Goal: Task Accomplishment & Management: Manage account settings

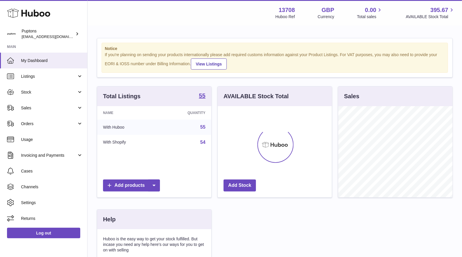
scroll to position [91, 114]
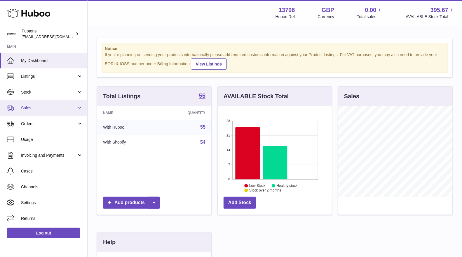
click at [33, 105] on span "Sales" at bounding box center [49, 108] width 56 height 6
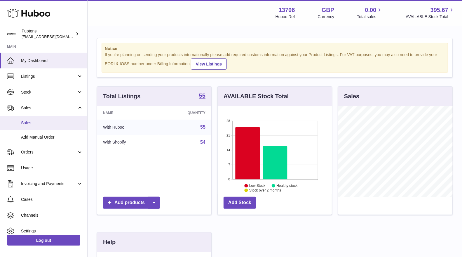
click at [34, 118] on link "Sales" at bounding box center [43, 123] width 87 height 14
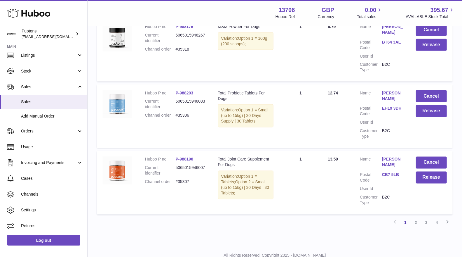
scroll to position [598, 0]
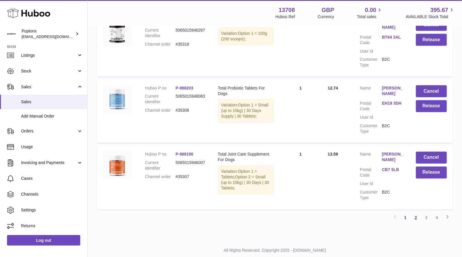
click at [415, 212] on link "2" at bounding box center [416, 217] width 11 height 11
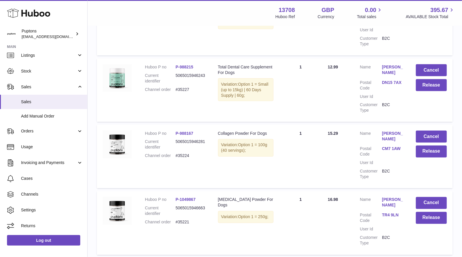
scroll to position [603, 0]
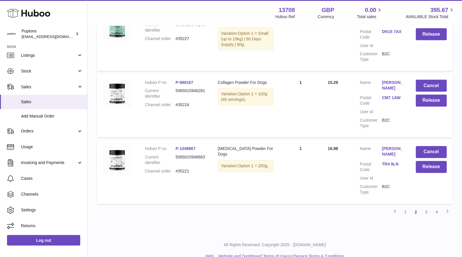
click at [406, 207] on link "1" at bounding box center [405, 212] width 11 height 11
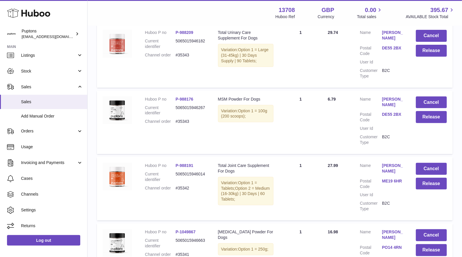
scroll to position [26, 0]
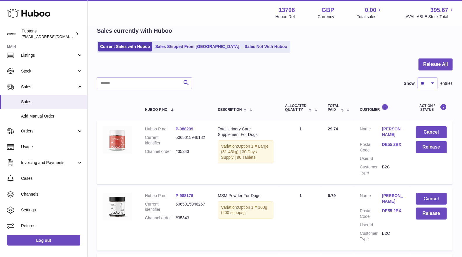
drag, startPoint x: 199, startPoint y: 127, endPoint x: 173, endPoint y: 129, distance: 26.0
click at [173, 129] on dl "Huboo P no P-988209 Current identifier 5065015946182 Channel order #35343" at bounding box center [175, 141] width 61 height 31
drag, startPoint x: 198, startPoint y: 154, endPoint x: 180, endPoint y: 154, distance: 17.8
click at [180, 154] on dd "#35343" at bounding box center [191, 152] width 31 height 6
copy dd "35343"
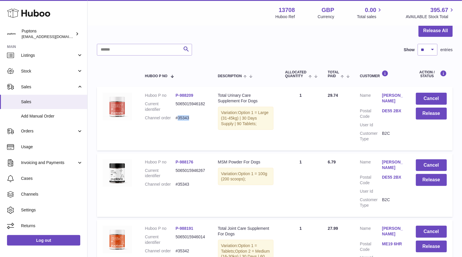
scroll to position [91, 0]
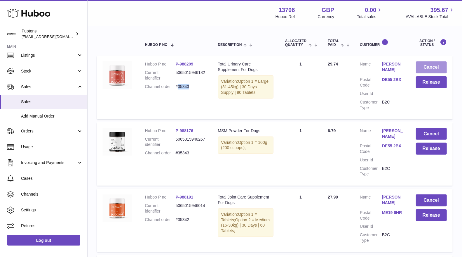
click at [430, 66] on button "Cancel" at bounding box center [431, 67] width 31 height 12
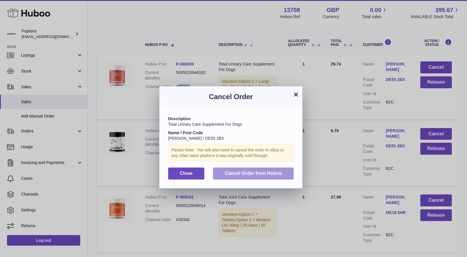
click at [264, 175] on span "Cancel Order from Huboo" at bounding box center [253, 172] width 57 height 5
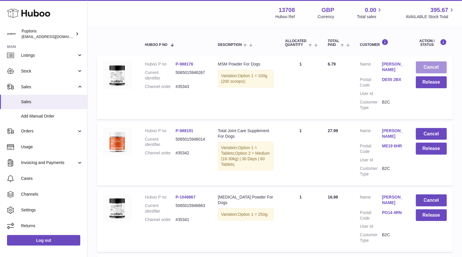
click at [429, 67] on button "Cancel" at bounding box center [431, 67] width 31 height 12
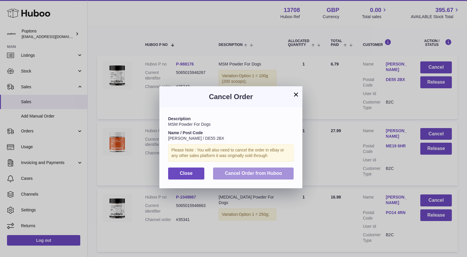
click at [254, 170] on span "Cancel Order from Huboo" at bounding box center [253, 172] width 57 height 5
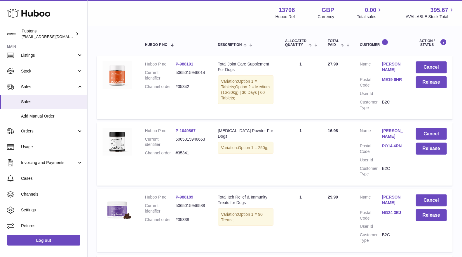
click at [185, 86] on dd "#35342" at bounding box center [191, 87] width 31 height 6
copy dd "35342"
click at [417, 83] on button "Release" at bounding box center [431, 82] width 31 height 12
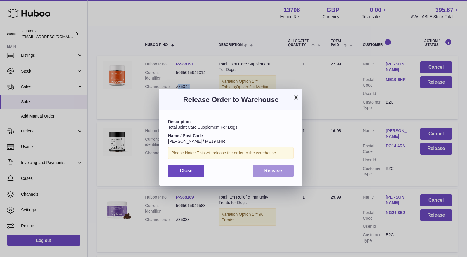
click at [265, 168] on span "Release" at bounding box center [273, 170] width 18 height 5
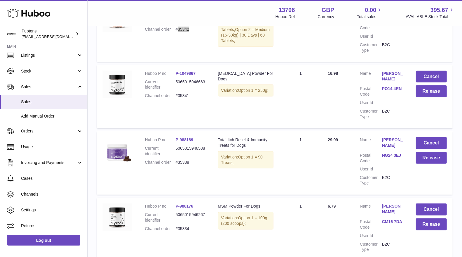
scroll to position [156, 0]
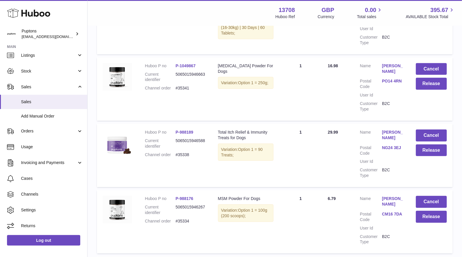
click at [188, 90] on dd "#35341" at bounding box center [191, 88] width 31 height 6
copy dd "35341"
click at [425, 85] on button "Release" at bounding box center [431, 84] width 31 height 12
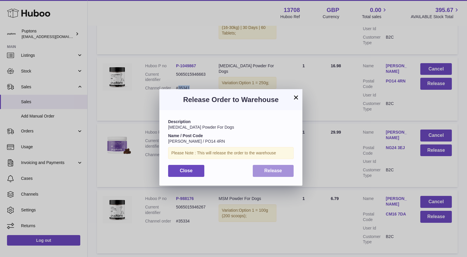
click at [277, 168] on span "Release" at bounding box center [273, 170] width 18 height 5
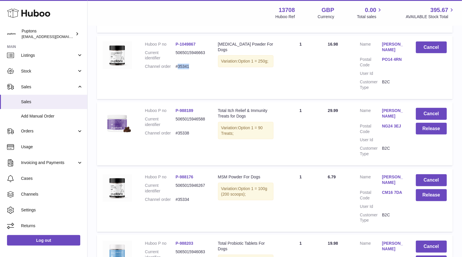
scroll to position [188, 0]
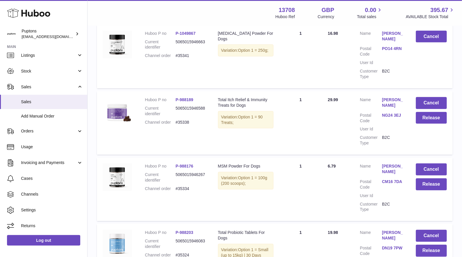
click at [182, 119] on dd "#35338" at bounding box center [191, 122] width 31 height 6
copy dd "35338"
click at [426, 112] on button "Release" at bounding box center [431, 118] width 31 height 12
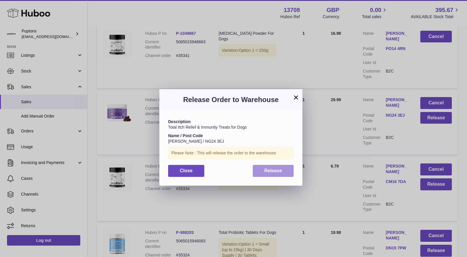
click at [277, 173] on span "Release" at bounding box center [273, 170] width 18 height 5
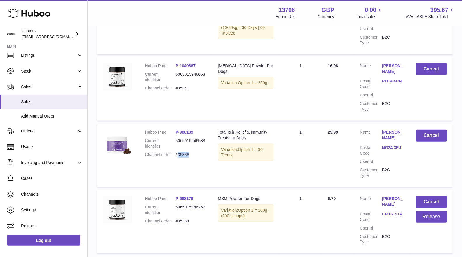
scroll to position [221, 0]
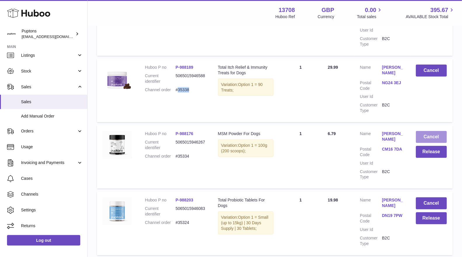
click at [434, 131] on button "Cancel" at bounding box center [431, 137] width 31 height 12
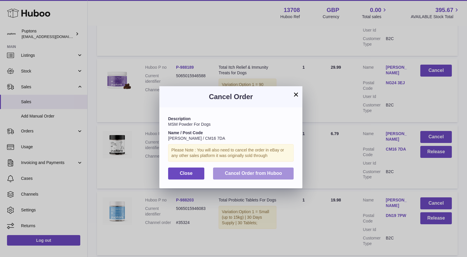
click at [261, 171] on span "Cancel Order from Huboo" at bounding box center [253, 172] width 57 height 5
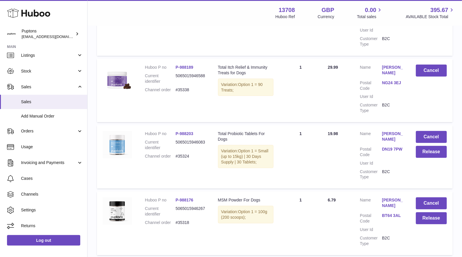
click at [183, 153] on dd "#35324" at bounding box center [191, 156] width 31 height 6
copy dd "35324"
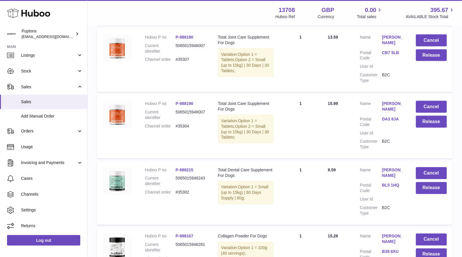
scroll to position [584, 0]
